Goal: Task Accomplishment & Management: Use online tool/utility

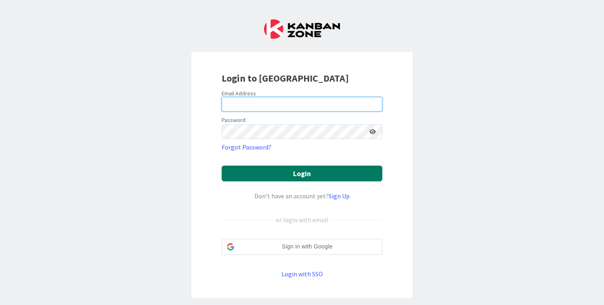
type input "[PERSON_NAME][EMAIL_ADDRESS][DOMAIN_NAME]"
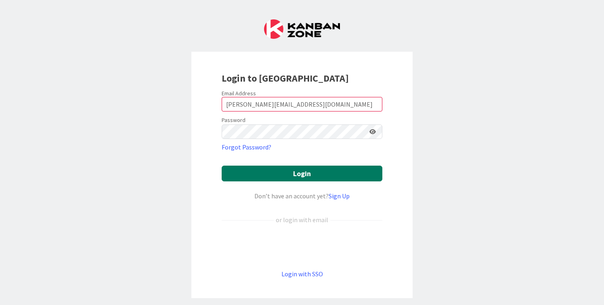
click at [302, 172] on button "Login" at bounding box center [302, 173] width 161 height 16
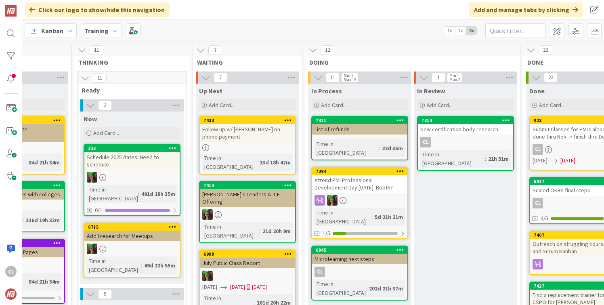
scroll to position [0, 311]
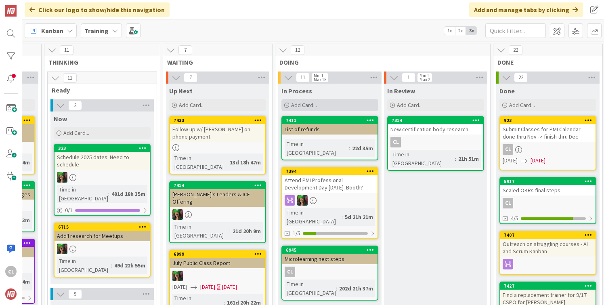
click at [315, 101] on span "Add Card..." at bounding box center [304, 104] width 26 height 7
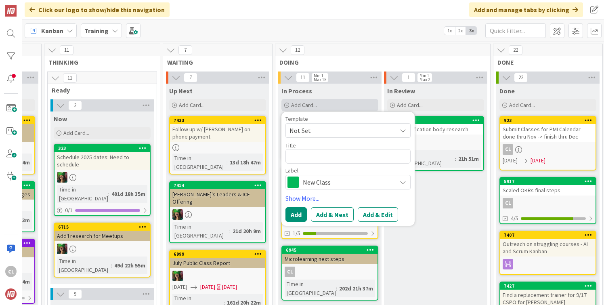
type textarea "x"
type textarea "j"
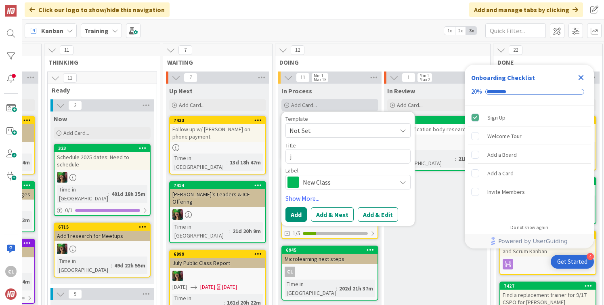
scroll to position [0, 0]
type textarea "x"
type textarea "jo"
type textarea "x"
type textarea "jot"
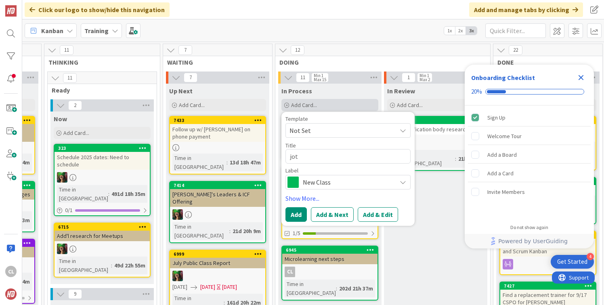
type textarea "x"
type textarea "jotf"
type textarea "x"
type textarea "jotfo"
type textarea "x"
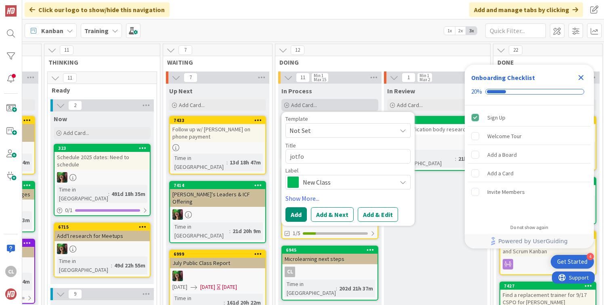
type textarea "jotfor"
type textarea "x"
type textarea "jotform"
click at [370, 212] on button "Add & Edit" at bounding box center [377, 214] width 40 height 15
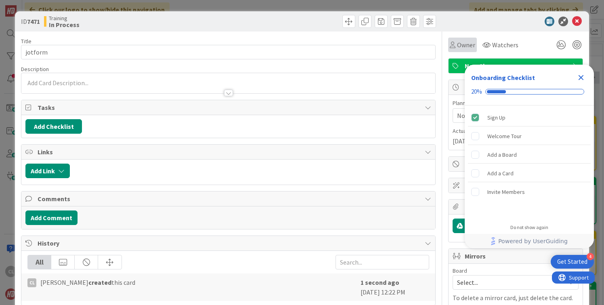
click at [475, 46] on div "Owner" at bounding box center [462, 45] width 29 height 15
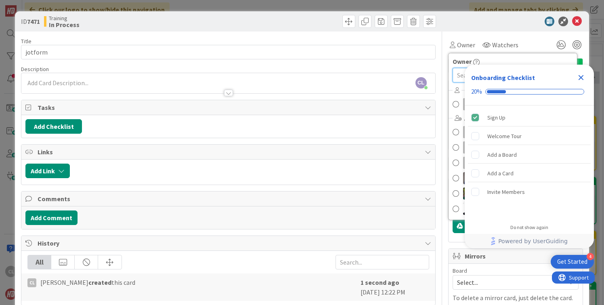
click at [460, 75] on input "text" at bounding box center [512, 75] width 120 height 15
type input "ca"
click at [457, 103] on span at bounding box center [455, 104] width 6 height 12
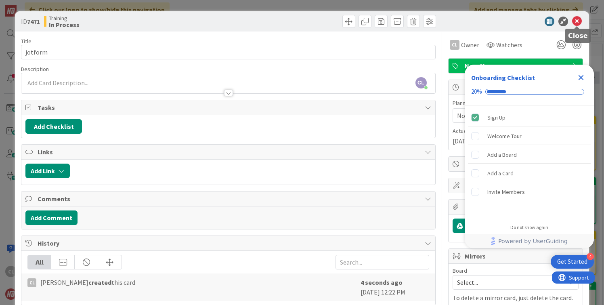
click at [581, 23] on icon at bounding box center [577, 22] width 10 height 10
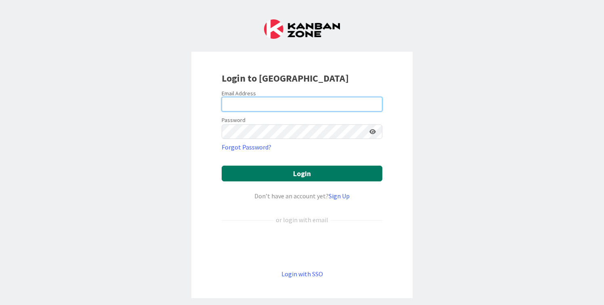
type input "[PERSON_NAME][EMAIL_ADDRESS][DOMAIN_NAME]"
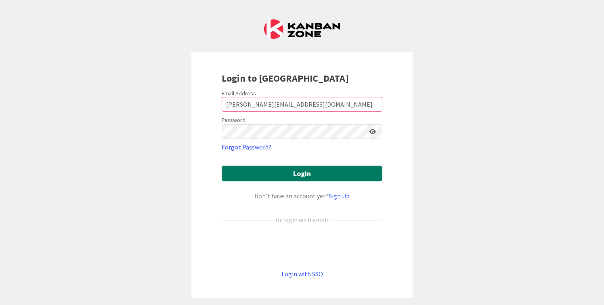
click at [279, 174] on button "Login" at bounding box center [302, 173] width 161 height 16
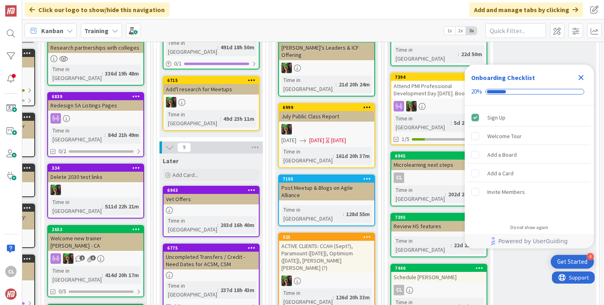
click at [100, 31] on b "Training" at bounding box center [96, 31] width 24 height 8
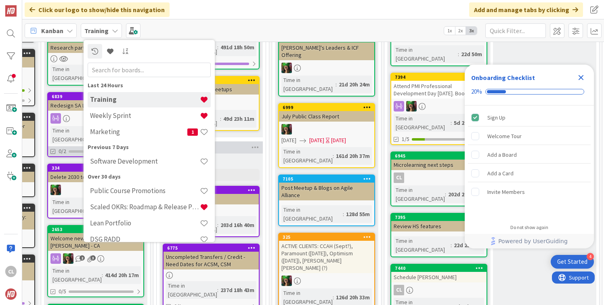
click at [112, 115] on h4 "Weekly Sprint" at bounding box center [145, 115] width 110 height 8
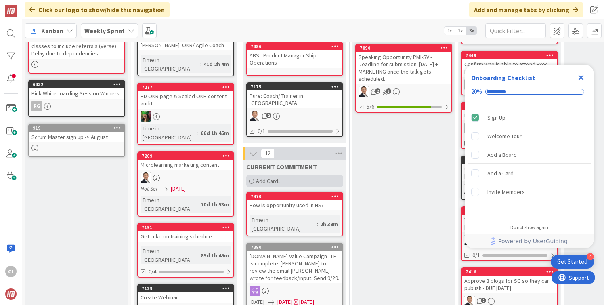
click at [275, 177] on span "Add Card..." at bounding box center [269, 180] width 26 height 7
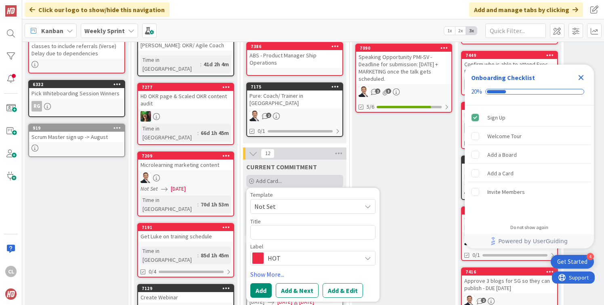
type textarea "x"
type textarea "t"
type textarea "x"
type textarea "to"
type textarea "x"
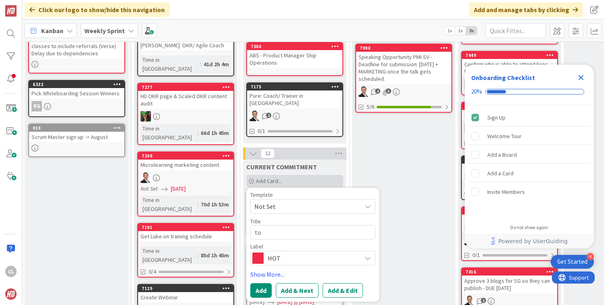
type textarea "top"
type textarea "x"
type textarea "top"
type textarea "x"
type textarea "top C"
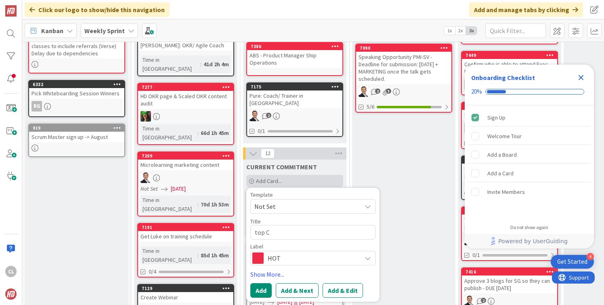
type textarea "x"
type textarea "top CT"
type textarea "x"
type textarea "top CTA"
type textarea "x"
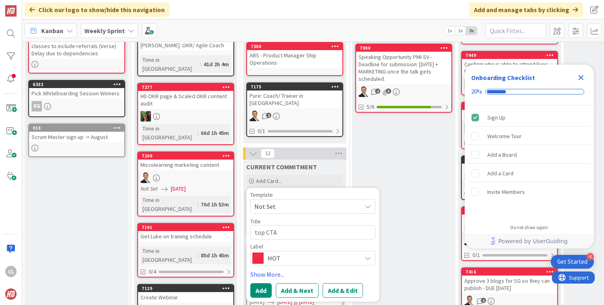
type textarea "top CTA M"
type textarea "x"
type textarea "top CTA MC"
type textarea "x"
type textarea "top CTA MCL"
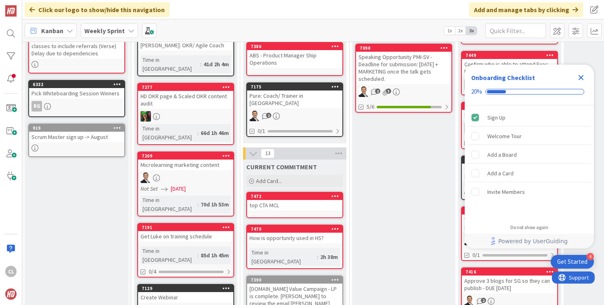
click at [126, 33] on div "Weekly Sprint" at bounding box center [109, 30] width 57 height 15
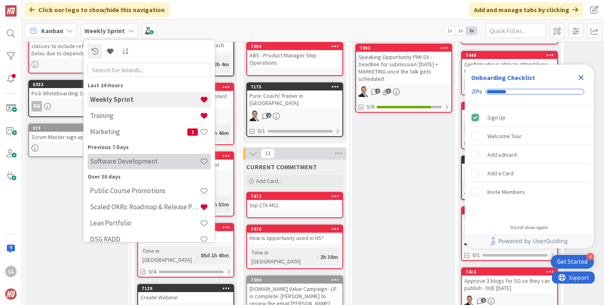
click at [130, 162] on h4 "Software Development" at bounding box center [145, 161] width 110 height 8
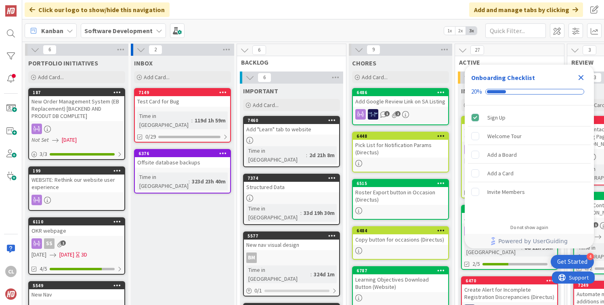
click at [294, 135] on link "7460 Add "Learn" tab to website Time in Column : 2d 21h 8m" at bounding box center [291, 141] width 97 height 51
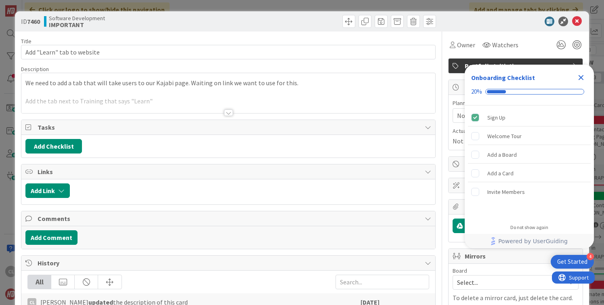
click at [184, 101] on div at bounding box center [227, 102] width 413 height 21
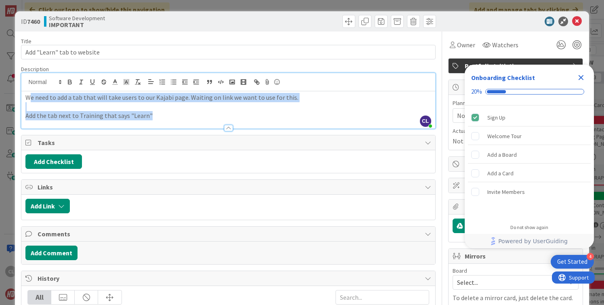
drag, startPoint x: 220, startPoint y: 119, endPoint x: 29, endPoint y: 98, distance: 192.4
click at [28, 98] on div "We need to add a tab that will take users to our Kajabi page. Waiting on link w…" at bounding box center [227, 109] width 413 height 37
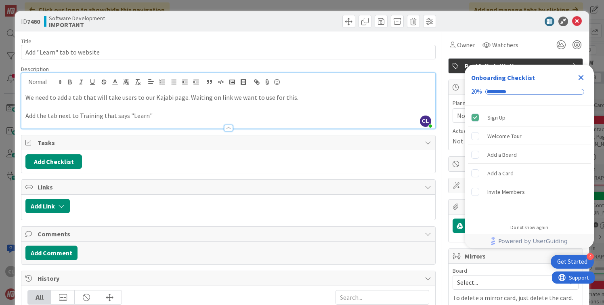
click at [119, 103] on p at bounding box center [227, 106] width 405 height 9
click at [582, 76] on icon "Close Checklist" at bounding box center [580, 77] width 5 height 5
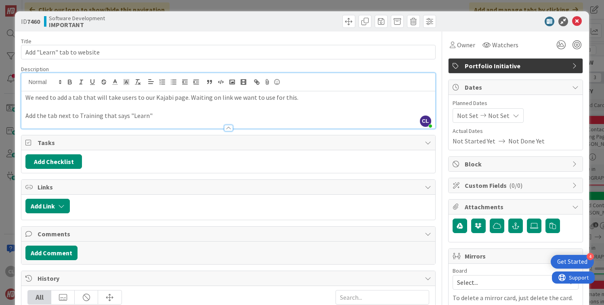
click at [178, 107] on p at bounding box center [227, 106] width 405 height 9
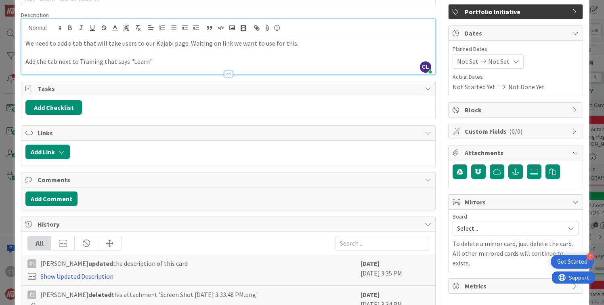
scroll to position [54, 0]
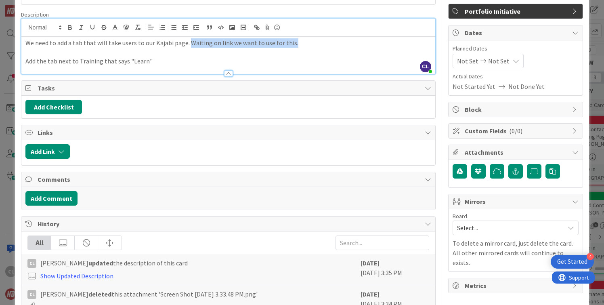
drag, startPoint x: 301, startPoint y: 44, endPoint x: 188, endPoint y: 43, distance: 113.4
click at [187, 43] on p "We need to add a tab that will take users to our Kajabi page. Waiting on link w…" at bounding box center [227, 42] width 405 height 9
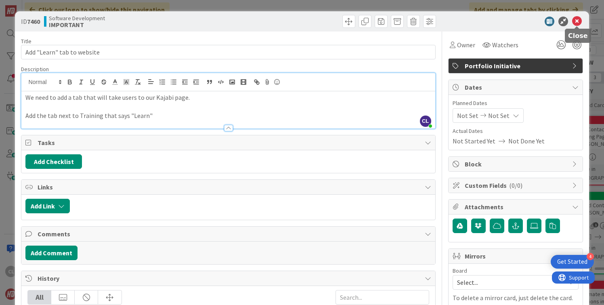
click at [575, 21] on icon at bounding box center [577, 22] width 10 height 10
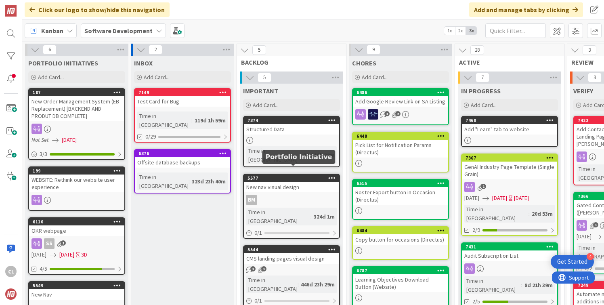
click at [284, 194] on div "BM" at bounding box center [291, 199] width 95 height 10
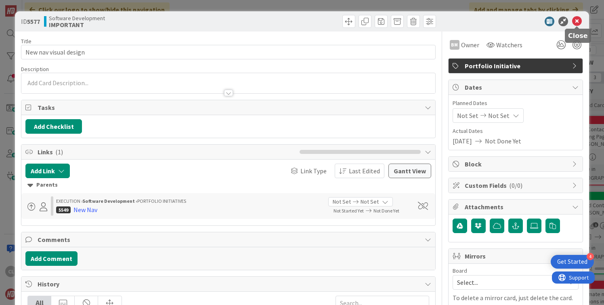
click at [574, 23] on icon at bounding box center [577, 22] width 10 height 10
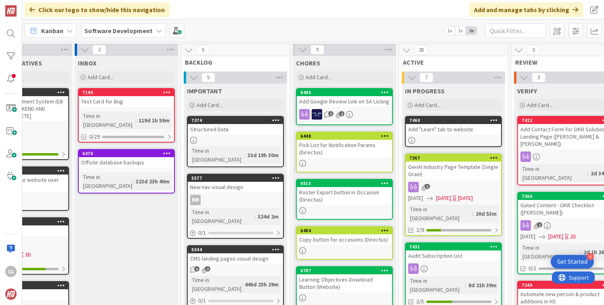
scroll to position [0, 56]
click at [443, 134] on div "Add "Learn" tab to website" at bounding box center [452, 129] width 95 height 10
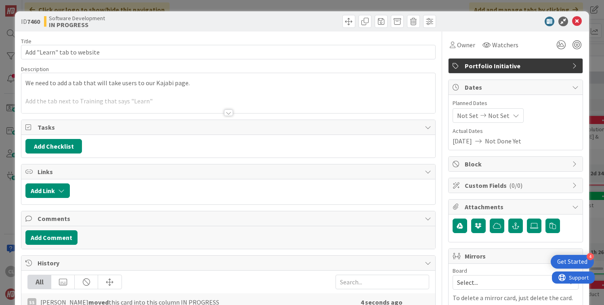
click at [222, 92] on p at bounding box center [227, 92] width 405 height 9
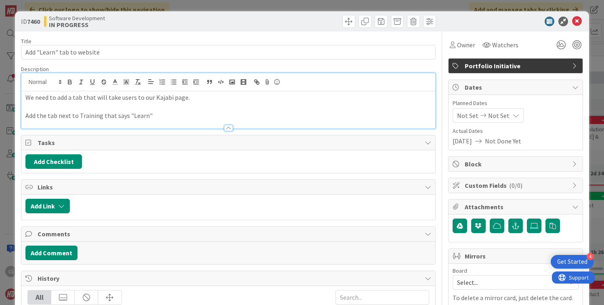
click at [211, 117] on p "Add the tab next to Training that says "Learn"" at bounding box center [227, 115] width 405 height 9
click at [217, 98] on p "We need to add a tab that will take users to our Kajabi page." at bounding box center [227, 97] width 405 height 9
click at [189, 107] on p at bounding box center [227, 106] width 405 height 9
click at [226, 100] on p "We need to add a tab that will take users to our Kajabi page." at bounding box center [227, 97] width 405 height 9
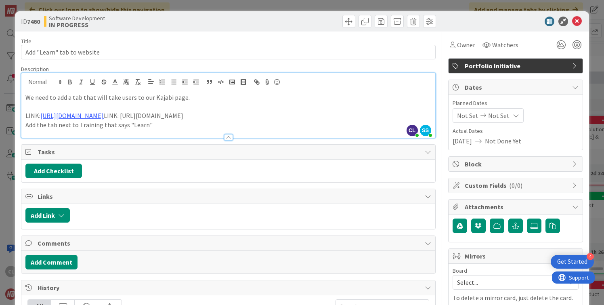
drag, startPoint x: 396, startPoint y: 118, endPoint x: 228, endPoint y: 112, distance: 168.0
click at [228, 112] on p "LINK: [URL][DOMAIN_NAME] LINK: [URL][DOMAIN_NAME]" at bounding box center [227, 115] width 405 height 9
click at [205, 124] on p "Add the tab next to Training that says "Learn"" at bounding box center [227, 124] width 405 height 9
click at [26, 124] on p "Add the tab next to Training that says "Learn"" at bounding box center [227, 124] width 405 height 9
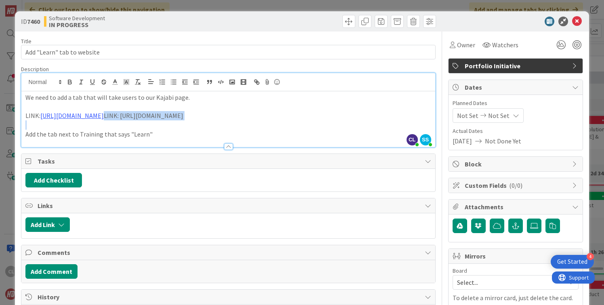
drag, startPoint x: 209, startPoint y: 115, endPoint x: 427, endPoint y: 123, distance: 218.8
click at [427, 123] on div "We need to add a tab that will take users to our Kajabi page. LINK: [URL][DOMAI…" at bounding box center [227, 119] width 413 height 56
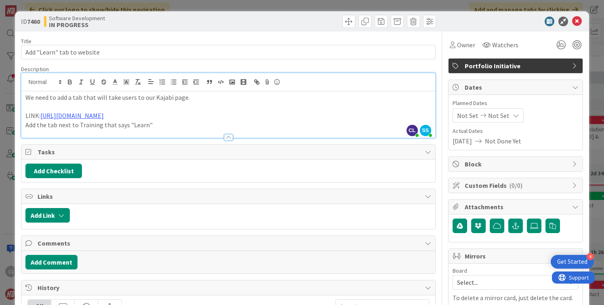
click at [307, 27] on div at bounding box center [332, 21] width 205 height 13
click at [578, 17] on icon at bounding box center [577, 22] width 10 height 10
